Goal: Information Seeking & Learning: Learn about a topic

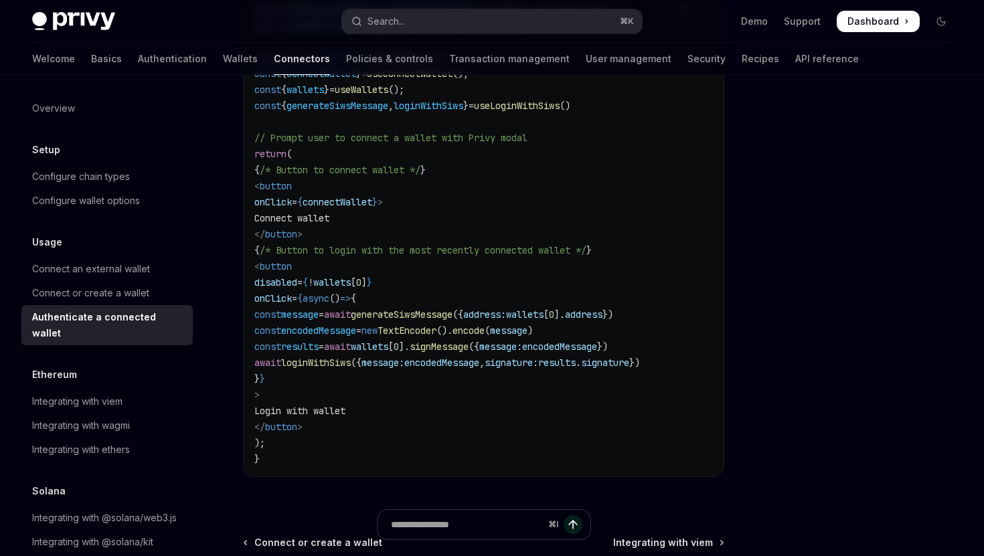
scroll to position [9, 0]
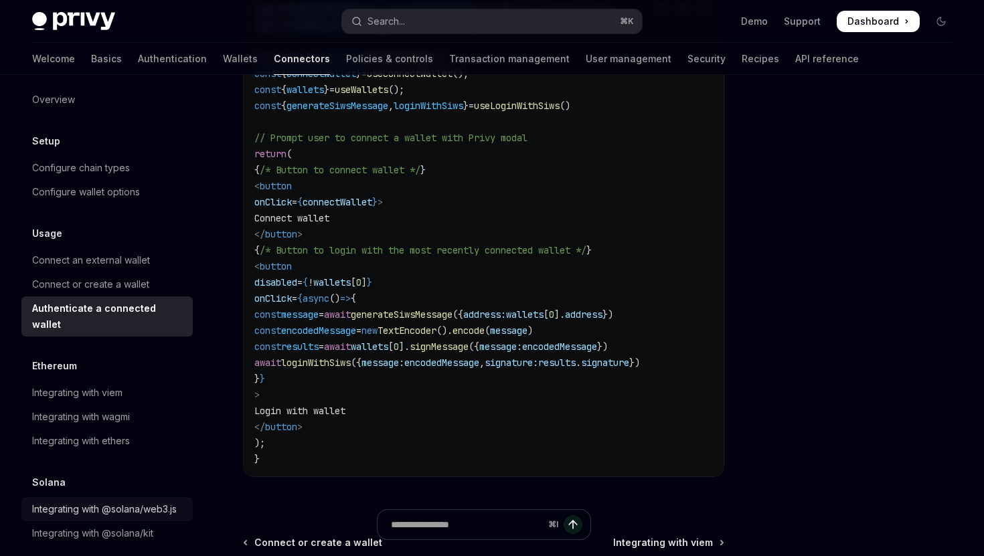
click at [126, 501] on div "Integrating with @solana/web3.js" at bounding box center [104, 509] width 145 height 16
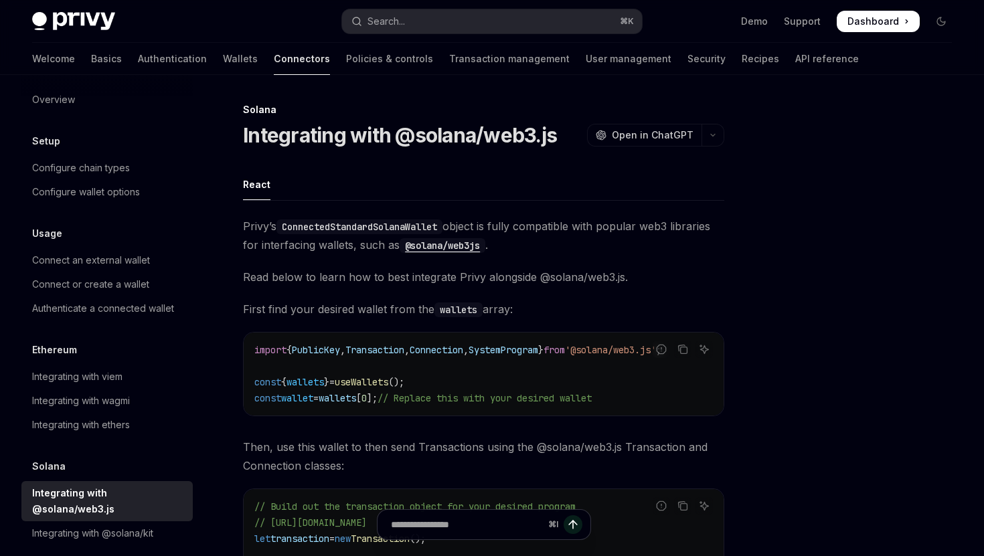
scroll to position [7, 0]
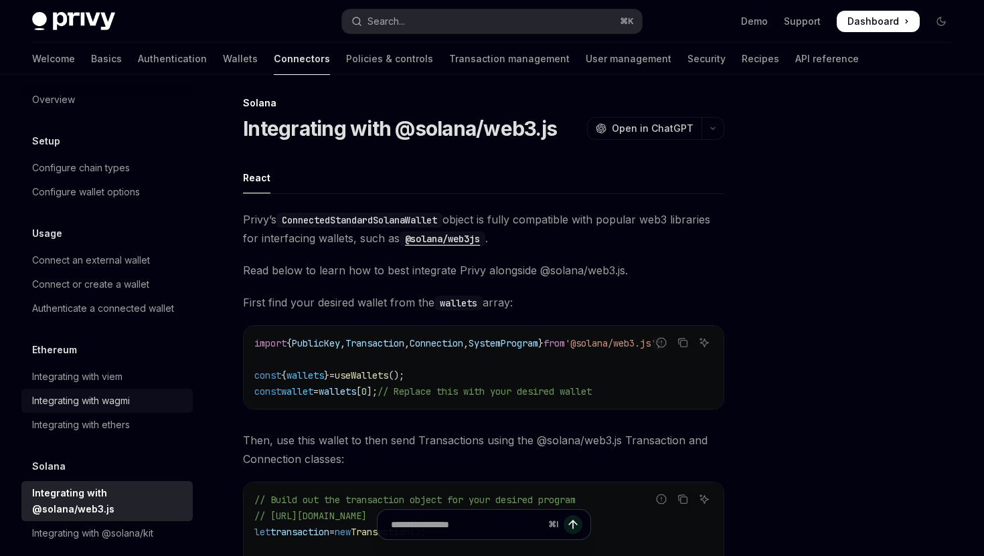
click at [114, 394] on div "Integrating with wagmi" at bounding box center [81, 401] width 98 height 16
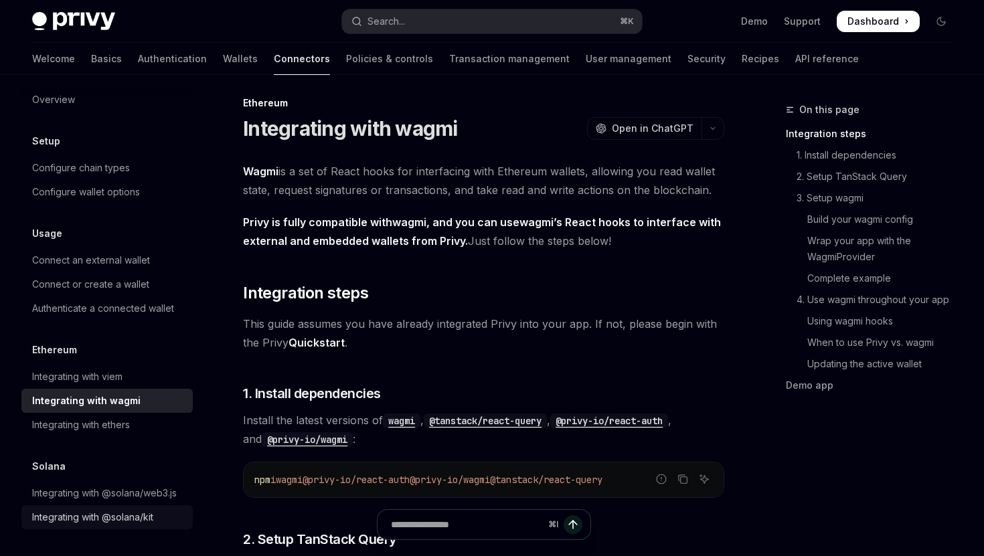
click at [82, 516] on div "Integrating with @solana/kit" at bounding box center [92, 517] width 121 height 16
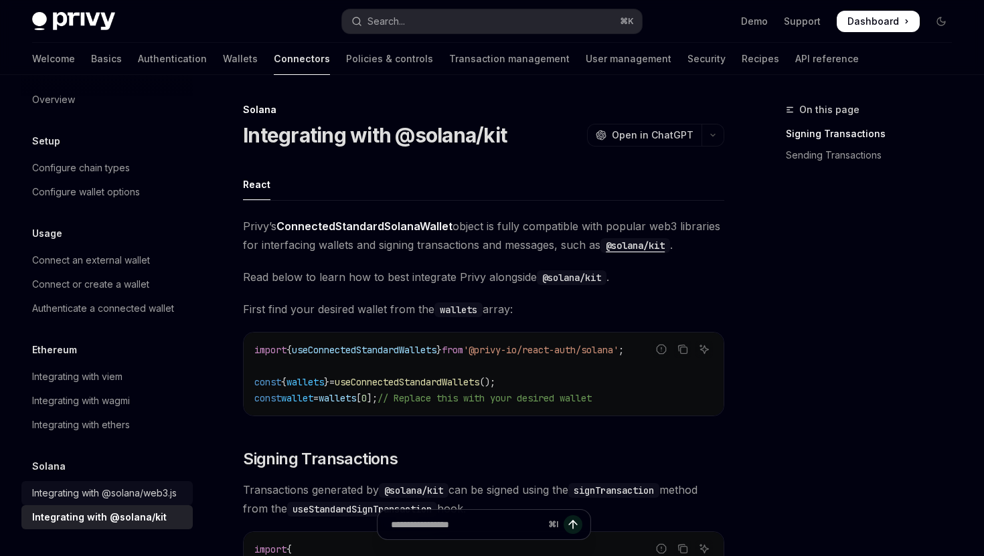
click at [121, 487] on div "Integrating with @solana/web3.js" at bounding box center [104, 493] width 145 height 16
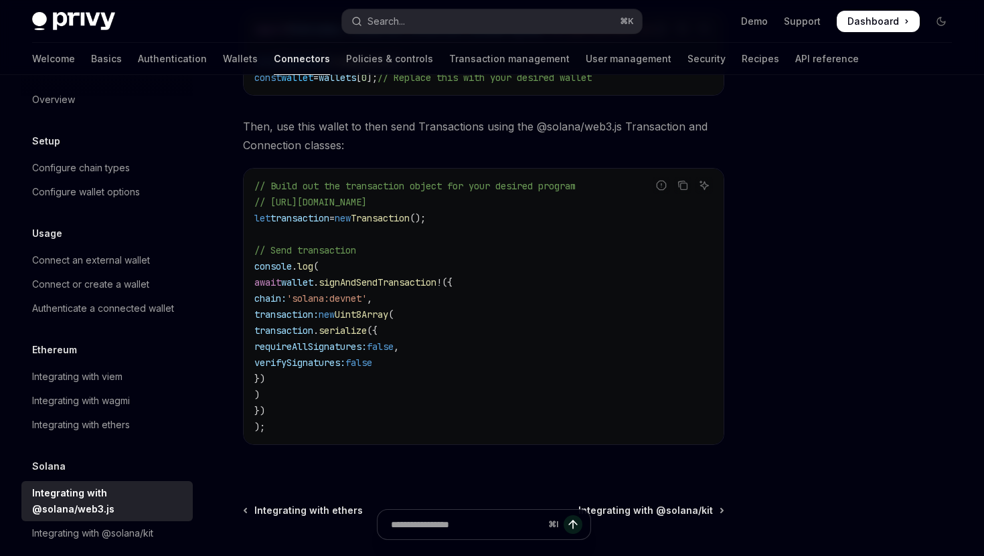
scroll to position [322, 0]
click at [101, 525] on div "Integrating with @solana/kit" at bounding box center [92, 533] width 121 height 16
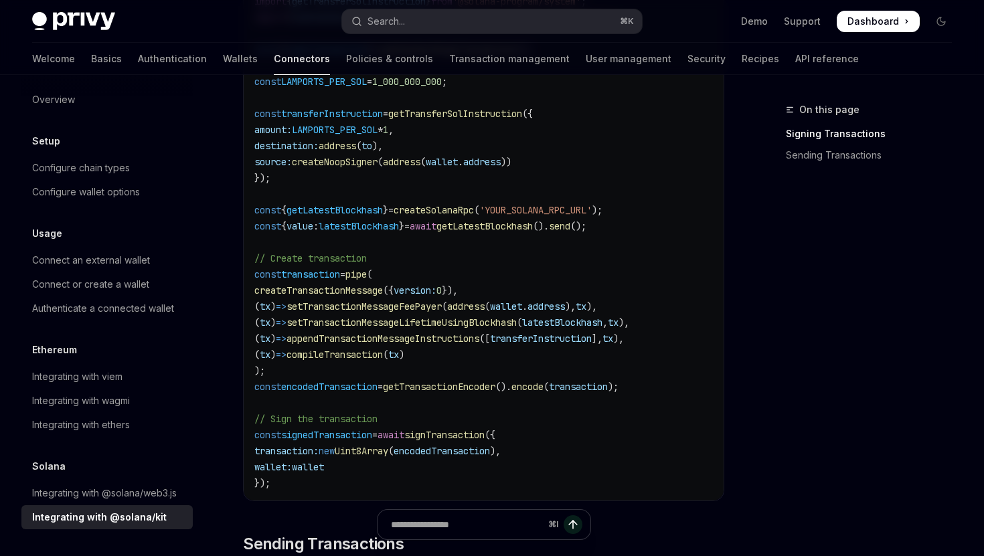
scroll to position [726, 0]
click at [108, 489] on div "Integrating with @solana/web3.js" at bounding box center [104, 493] width 145 height 16
type textarea "*"
